Goal: Navigation & Orientation: Find specific page/section

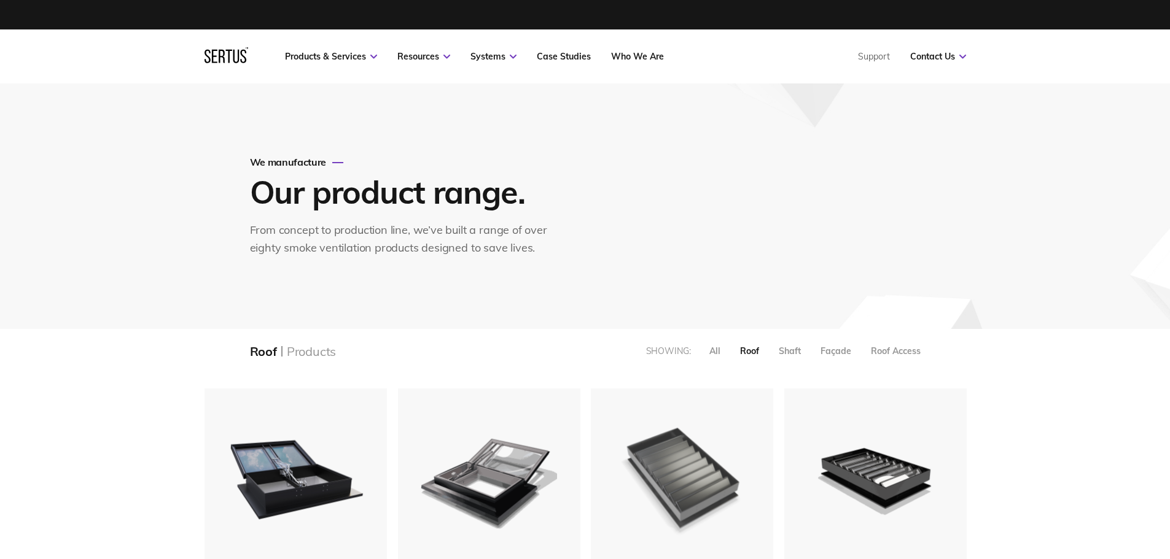
click at [703, 451] on img at bounding box center [682, 477] width 140 height 172
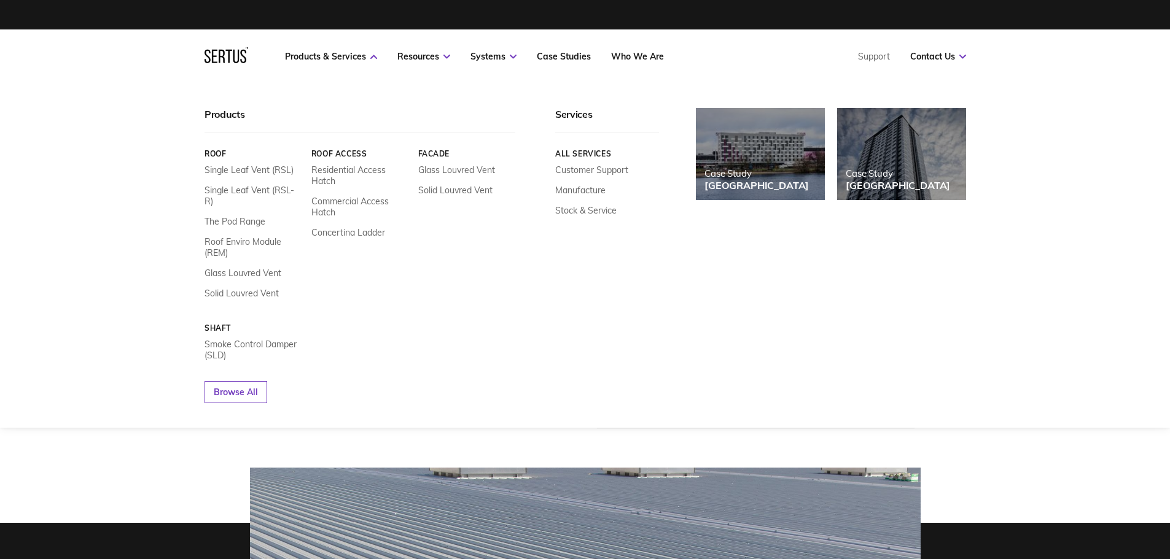
click at [220, 60] on icon at bounding box center [226, 55] width 44 height 16
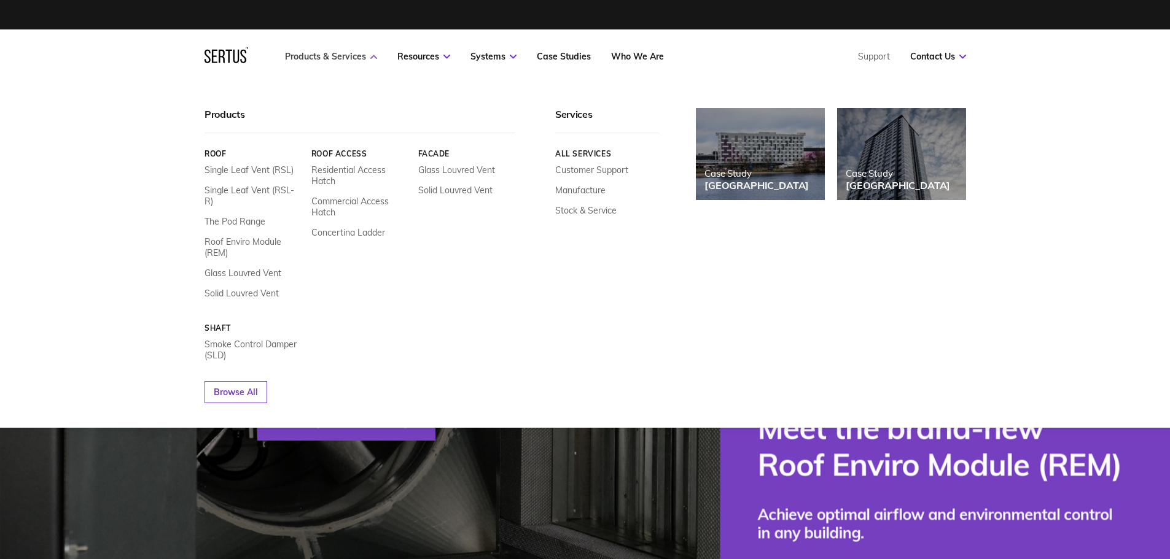
click at [334, 58] on link "Products & Services" at bounding box center [331, 56] width 92 height 11
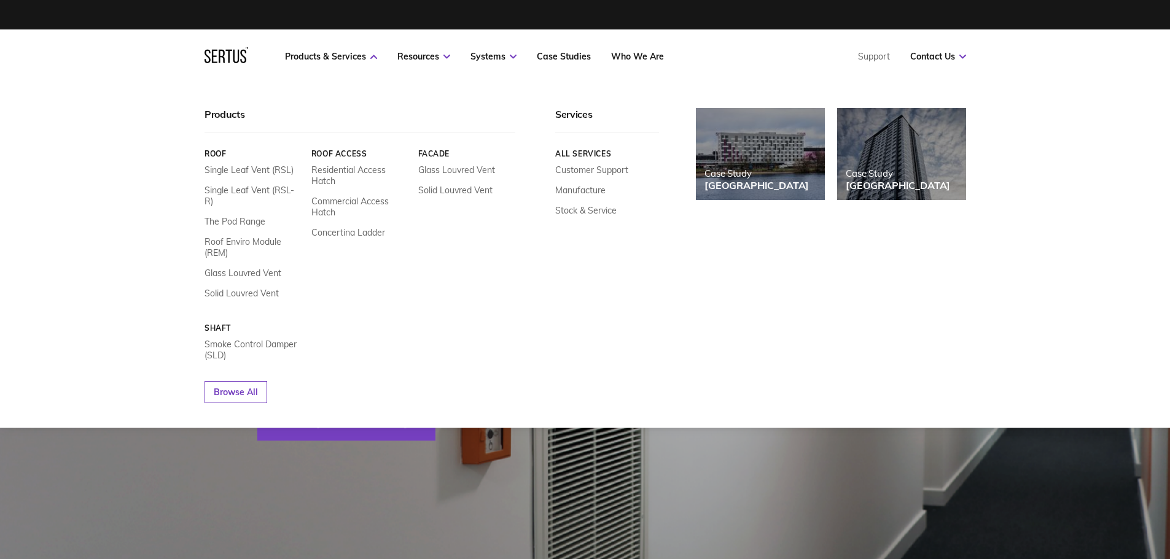
click at [221, 151] on link "Roof" at bounding box center [253, 153] width 98 height 9
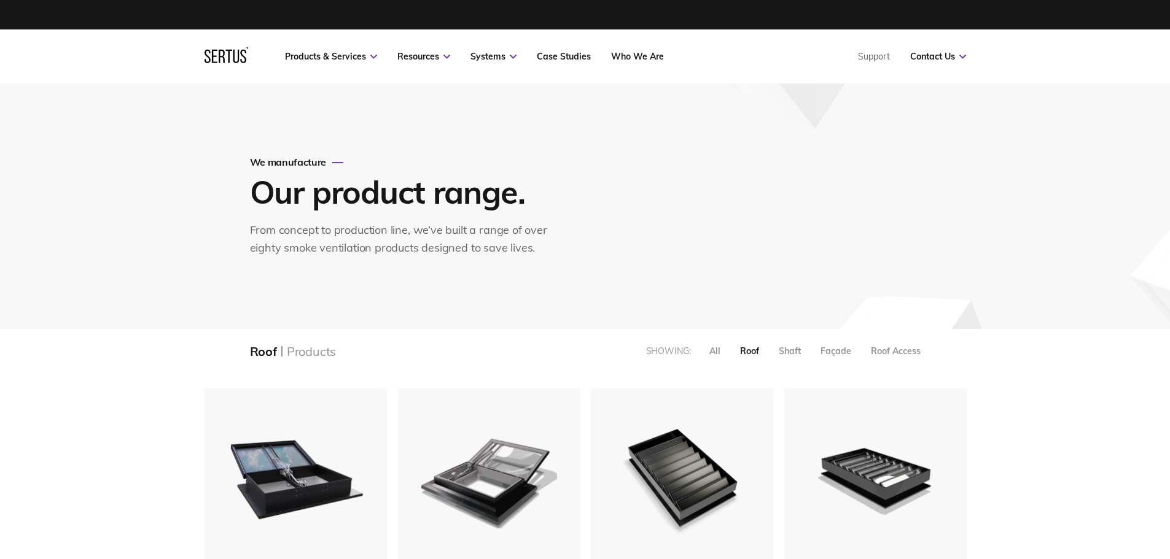
scroll to position [184, 0]
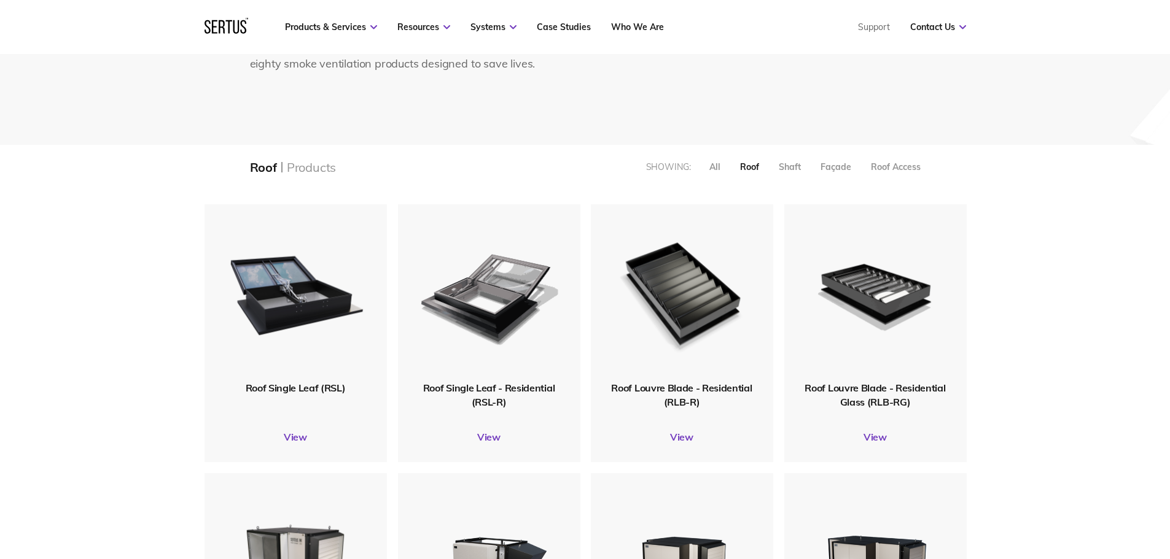
click at [675, 393] on span "Roof Louvre Blade - Residential (RLB-R)" at bounding box center [681, 395] width 141 height 26
click at [675, 311] on img at bounding box center [681, 293] width 147 height 181
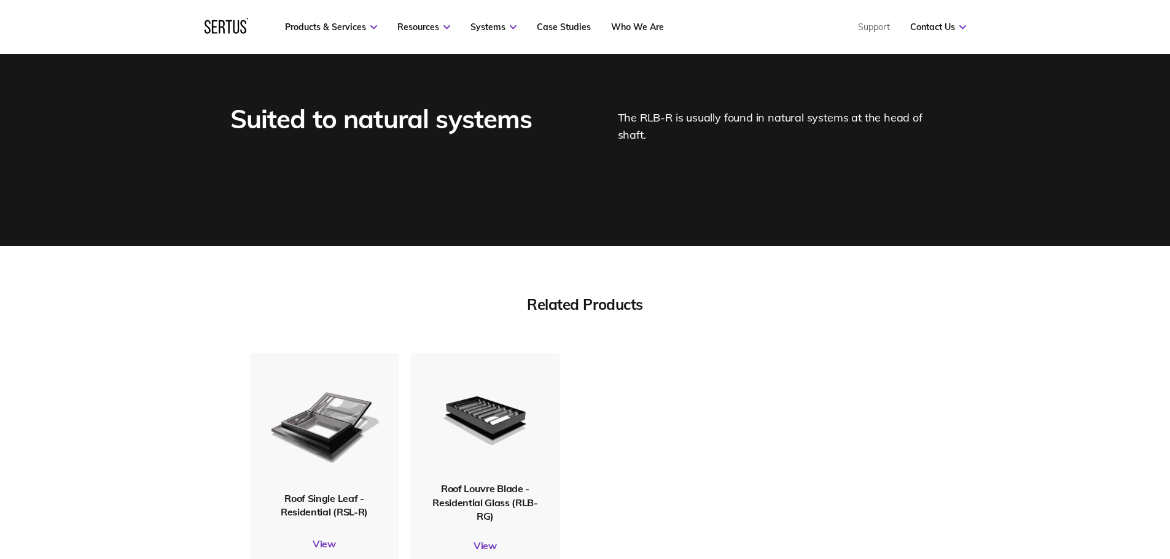
scroll to position [3500, 0]
